Goal: Information Seeking & Learning: Learn about a topic

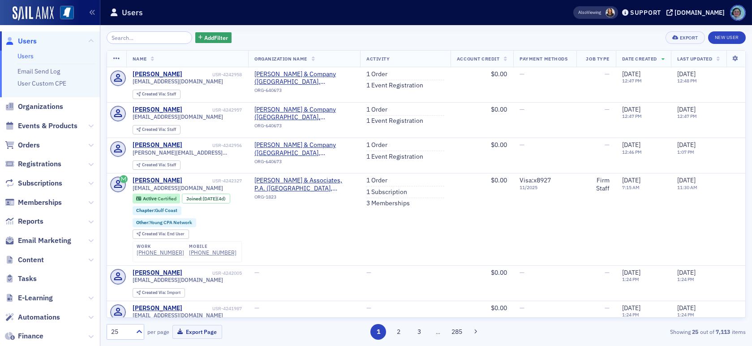
click at [43, 120] on span "Events & Products" at bounding box center [50, 125] width 100 height 19
click at [43, 122] on span "Events & Products" at bounding box center [48, 126] width 60 height 10
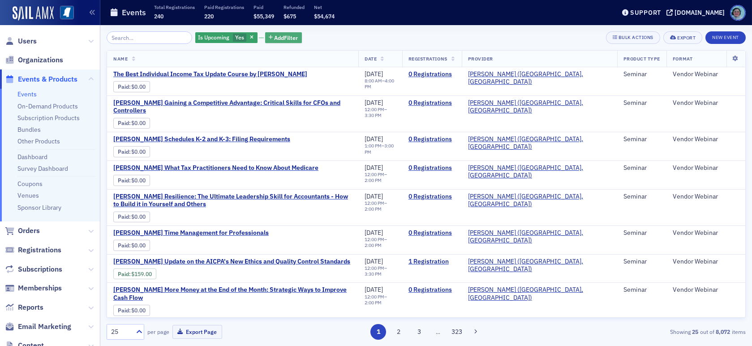
click at [284, 38] on span "Add Filter" at bounding box center [287, 38] width 24 height 8
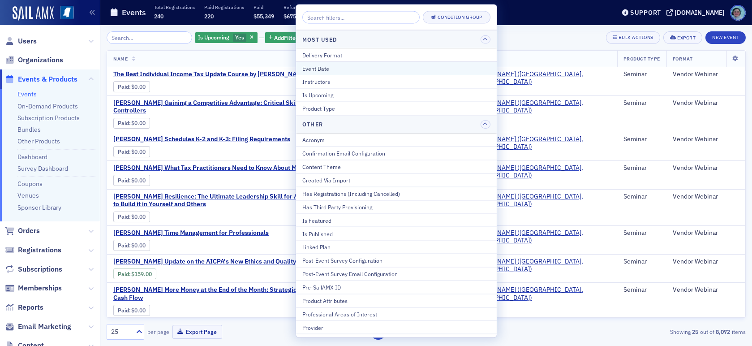
click at [316, 64] on div "Event Date" at bounding box center [396, 68] width 188 height 8
select select "7"
select select "2025"
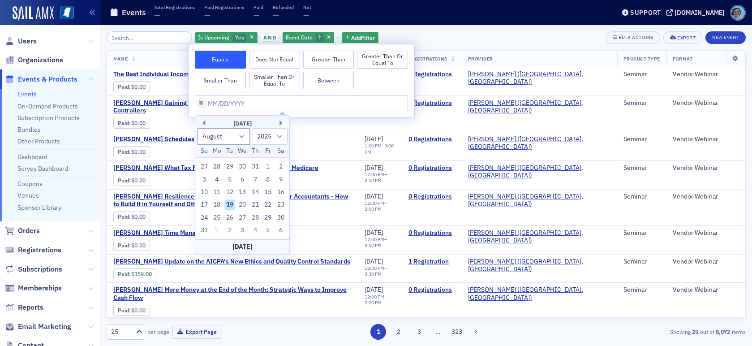
click at [232, 204] on div "19" at bounding box center [229, 205] width 11 height 11
type input "[DATE]"
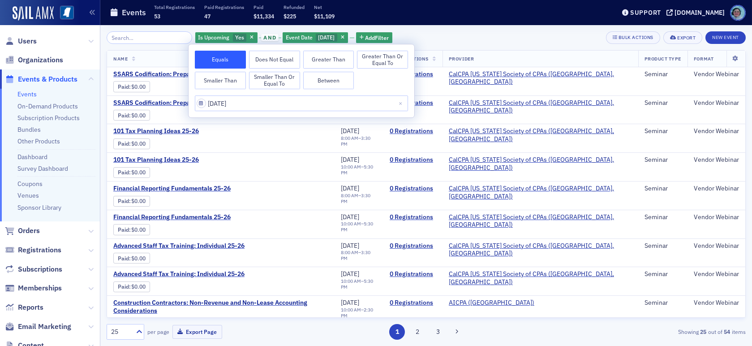
click at [461, 37] on div "Is Upcoming Yes and Event Date [DATE] Add Filter Bulk Actions Export New Event" at bounding box center [426, 37] width 639 height 13
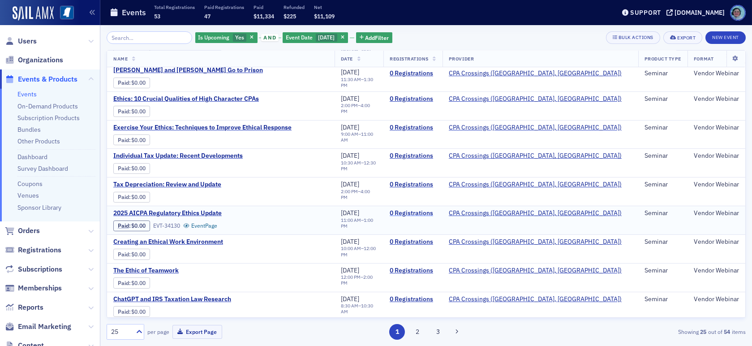
scroll to position [461, 0]
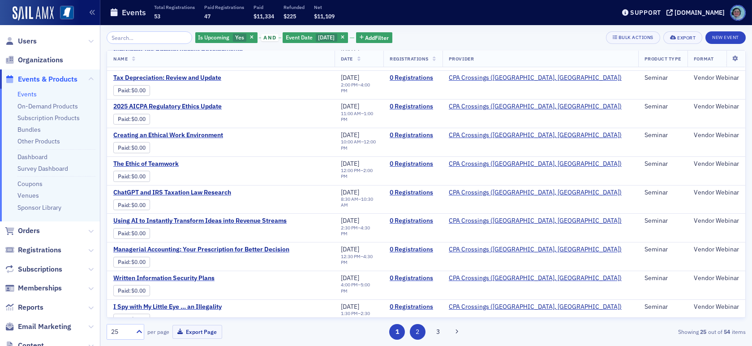
click at [419, 330] on button "2" at bounding box center [418, 332] width 16 height 16
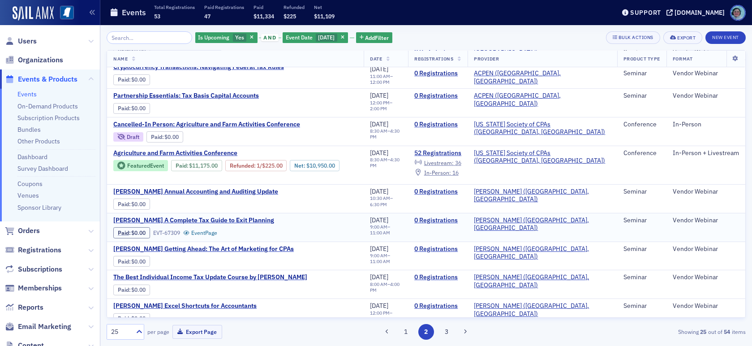
scroll to position [314, 0]
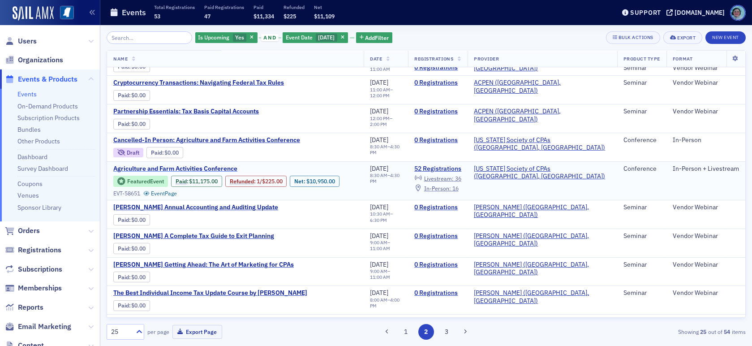
click at [198, 165] on span "Agriculture and Farm Activities Conference" at bounding box center [188, 169] width 151 height 8
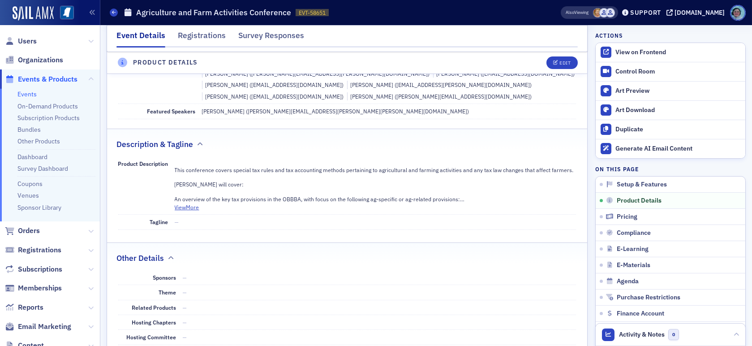
scroll to position [358, 0]
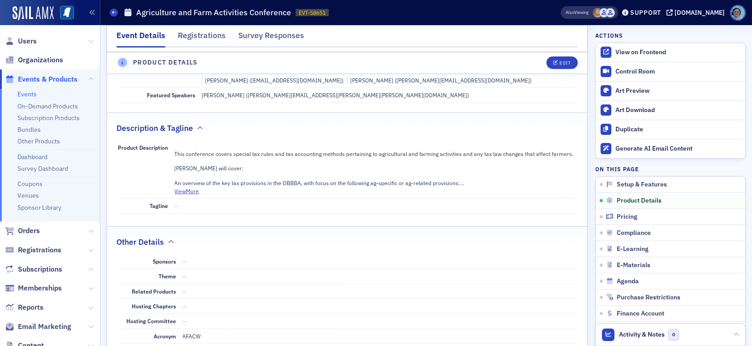
click at [191, 179] on p "An overview of the key tax provisions in the OBBBA, with focus on the following…" at bounding box center [376, 183] width 402 height 8
click at [195, 187] on button "View More" at bounding box center [187, 191] width 25 height 8
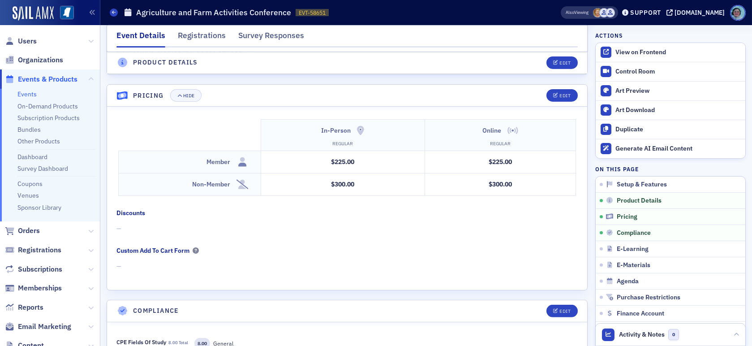
scroll to position [1747, 0]
